Goal: Navigation & Orientation: Find specific page/section

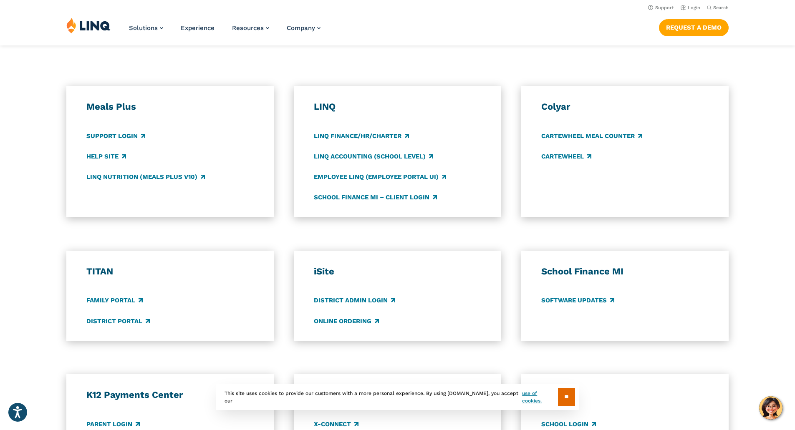
scroll to position [376, 0]
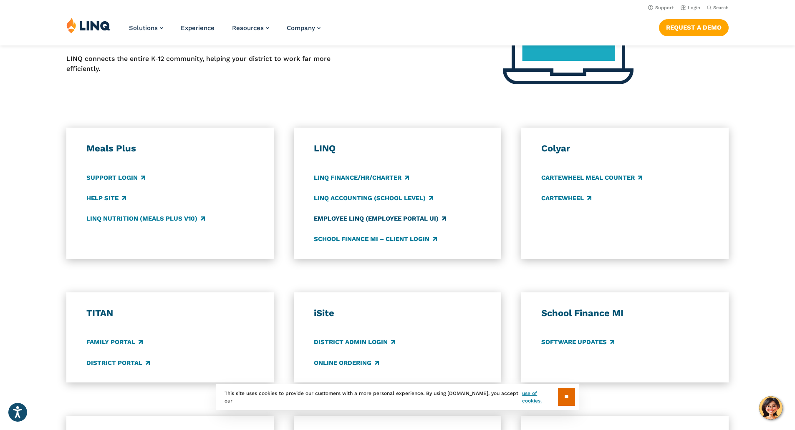
click at [326, 217] on link "Employee LINQ (Employee Portal UI)" at bounding box center [380, 218] width 132 height 9
click at [115, 216] on link "LINQ Nutrition (Meals Plus v10)" at bounding box center [145, 218] width 118 height 9
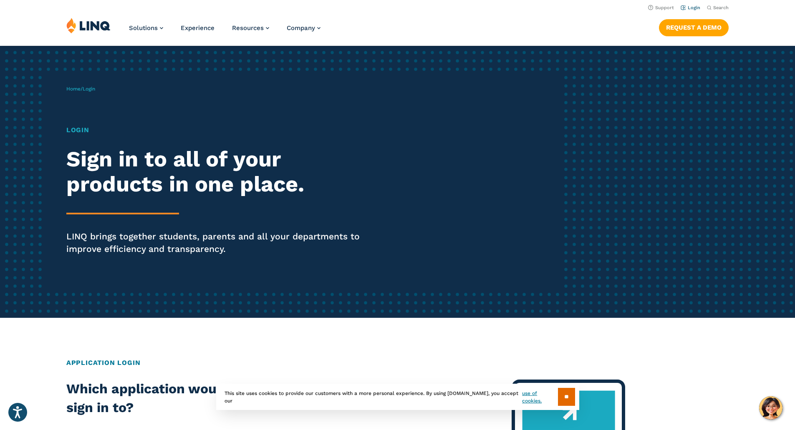
click at [692, 8] on link "Login" at bounding box center [691, 7] width 20 height 5
click at [690, 10] on link "Login" at bounding box center [691, 7] width 20 height 5
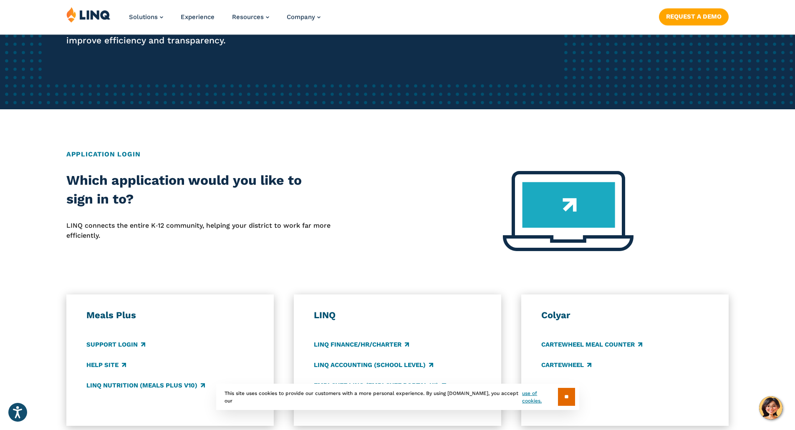
scroll to position [459, 0]
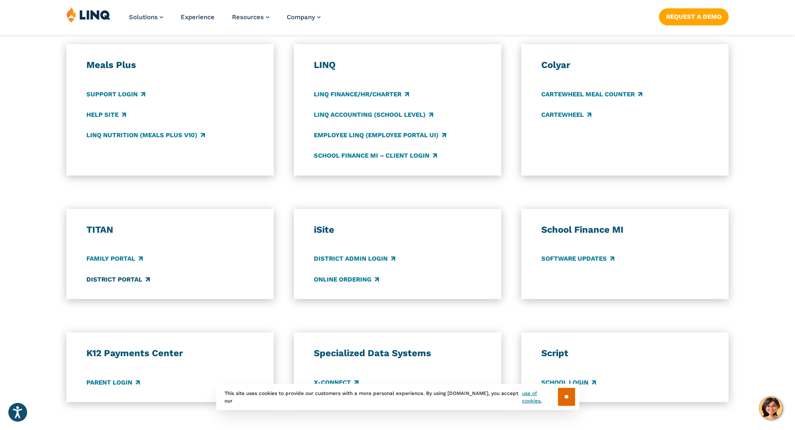
click at [102, 276] on link "District Portal" at bounding box center [117, 279] width 63 height 9
